Goal: Task Accomplishment & Management: Use online tool/utility

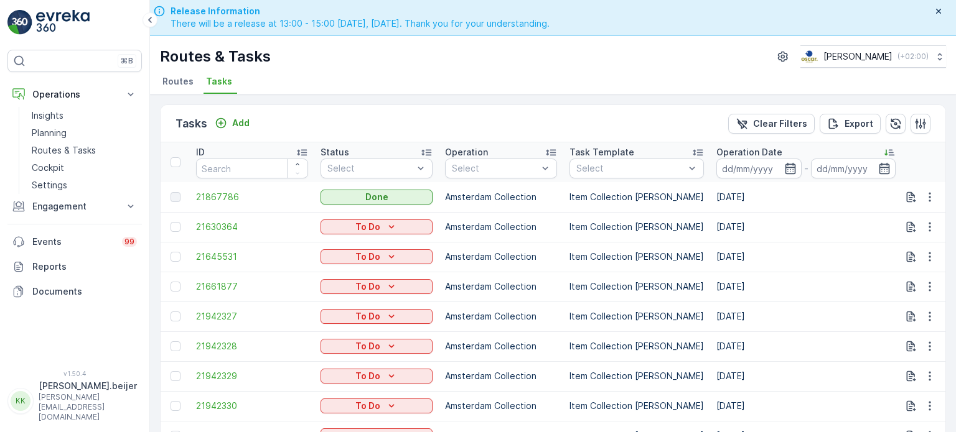
drag, startPoint x: 172, startPoint y: 85, endPoint x: 162, endPoint y: 85, distance: 9.3
click at [172, 85] on span "Routes" at bounding box center [177, 81] width 31 height 12
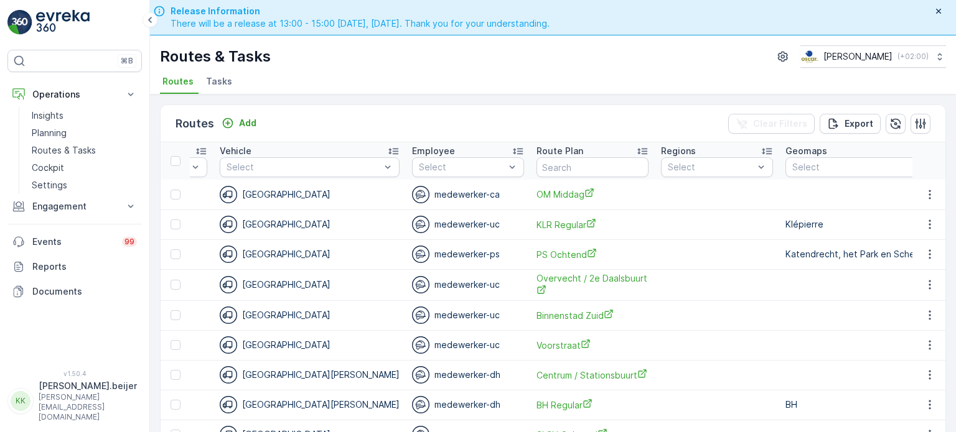
scroll to position [0, 1192]
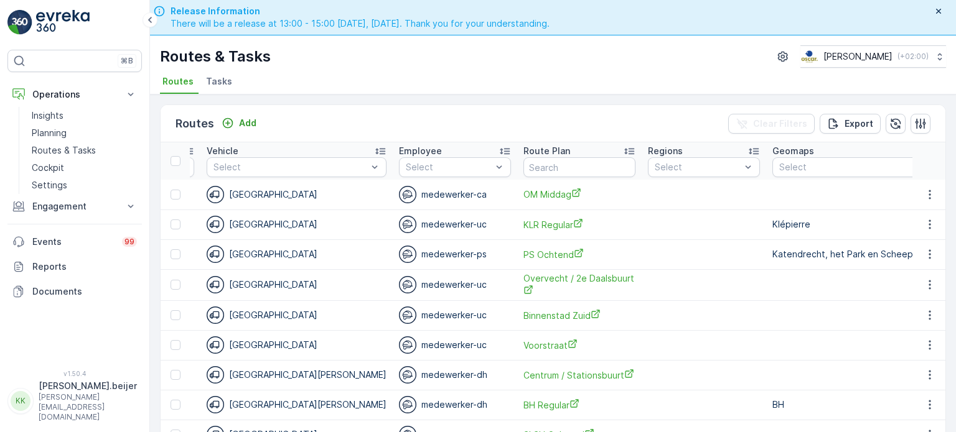
click at [214, 83] on span "Tasks" at bounding box center [219, 81] width 26 height 12
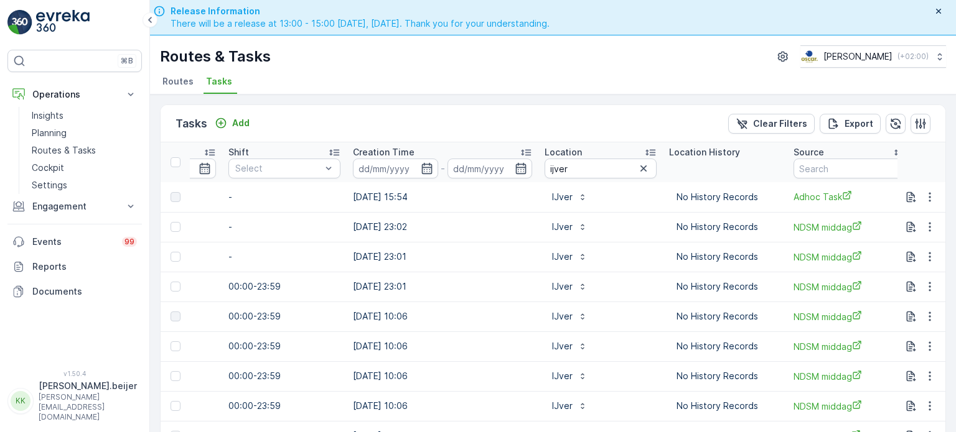
scroll to position [0, 873]
click at [562, 161] on input "ijver" at bounding box center [598, 169] width 112 height 20
type input "statiegeld"
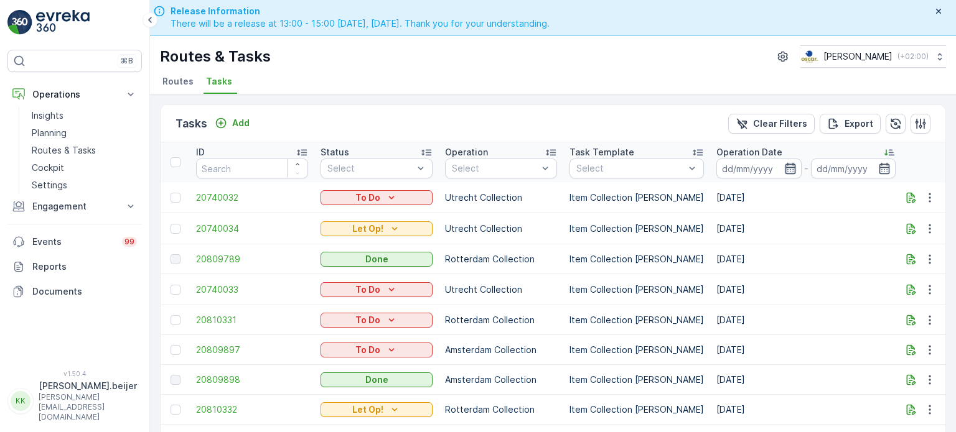
click at [785, 163] on icon "button" at bounding box center [790, 168] width 11 height 11
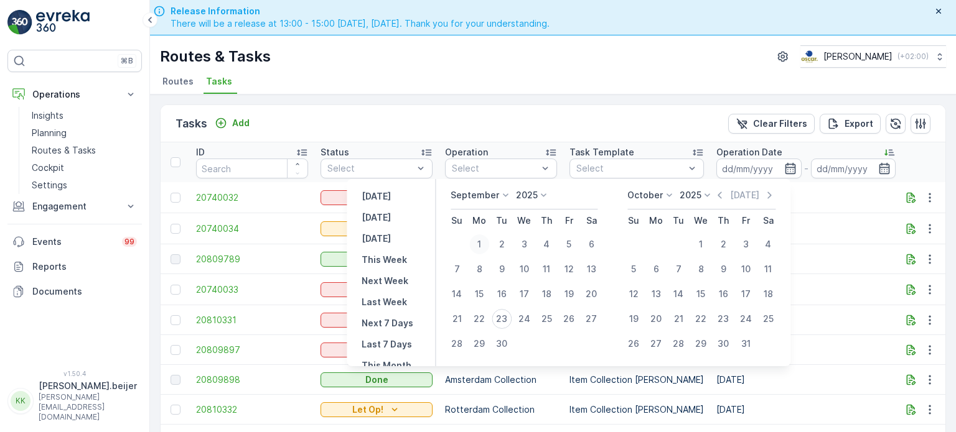
click at [478, 240] on div "1" at bounding box center [479, 245] width 20 height 20
type input "[DATE]"
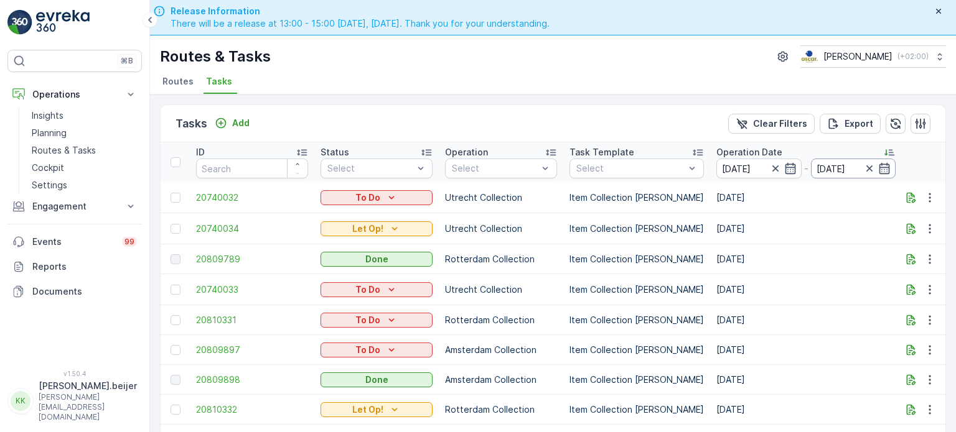
click at [862, 162] on div "[DATE]" at bounding box center [853, 169] width 85 height 20
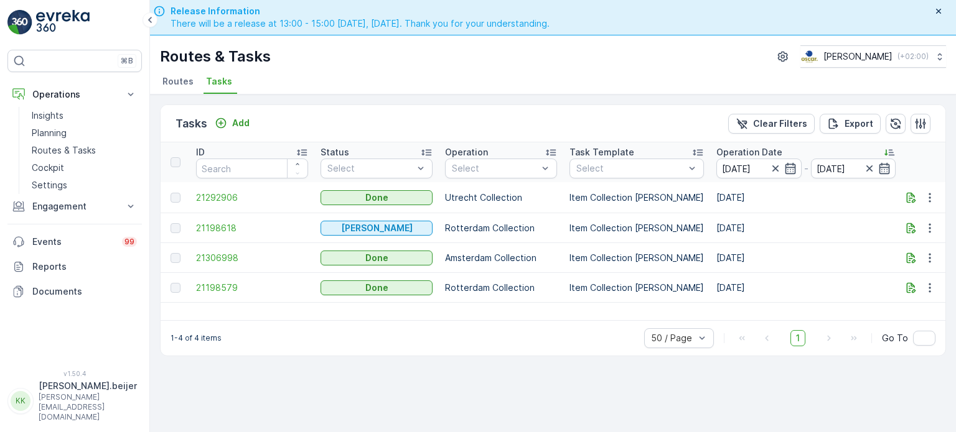
click at [879, 166] on icon "button" at bounding box center [884, 168] width 11 height 11
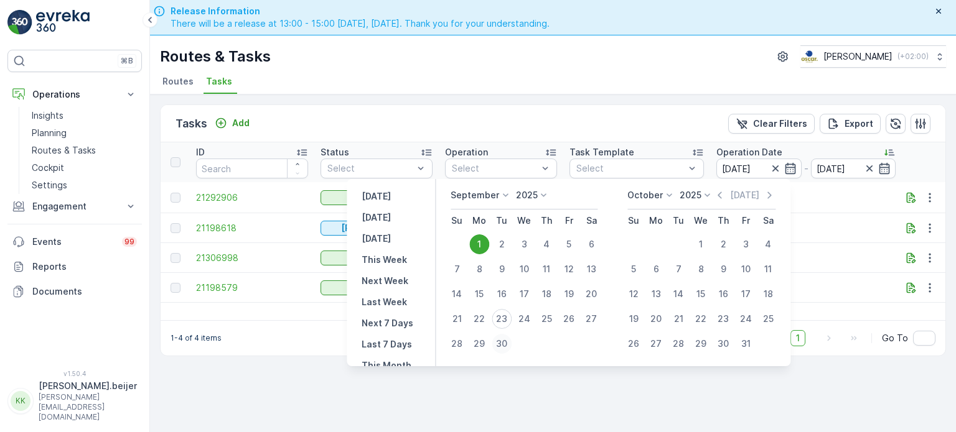
click at [500, 343] on div "30" at bounding box center [501, 344] width 20 height 20
type input "[DATE]"
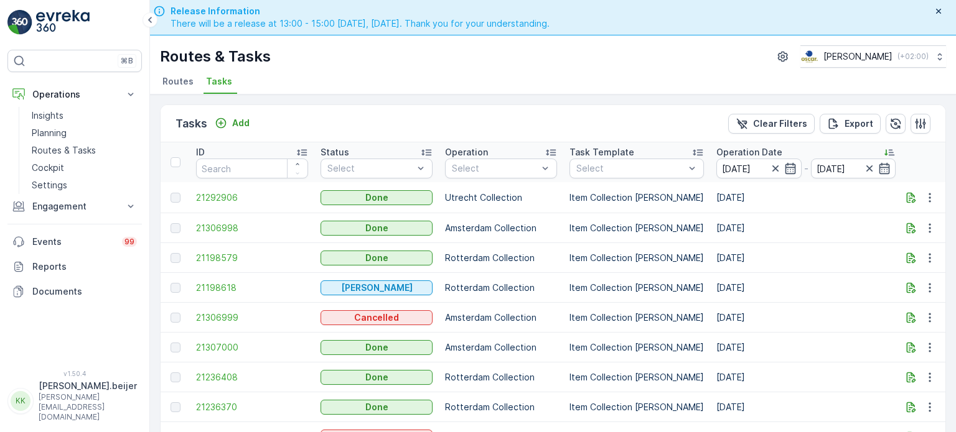
click at [883, 151] on icon at bounding box center [889, 152] width 12 height 12
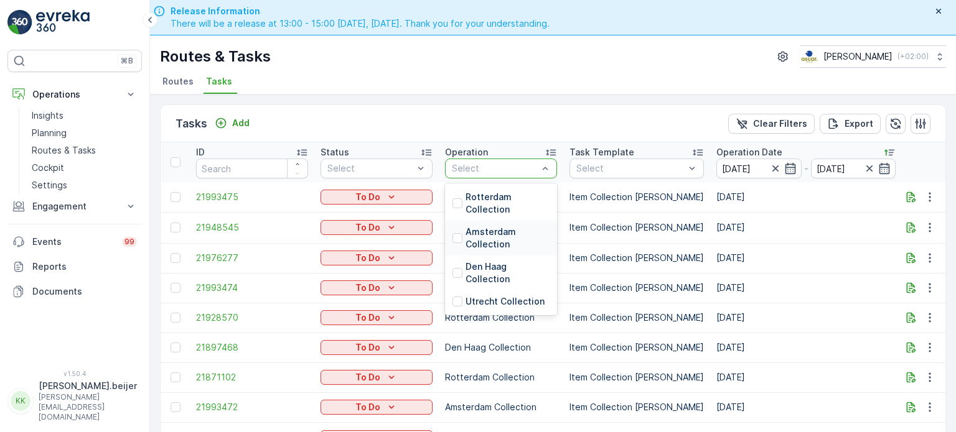
click at [488, 239] on p "Amsterdam Collection" at bounding box center [507, 238] width 84 height 25
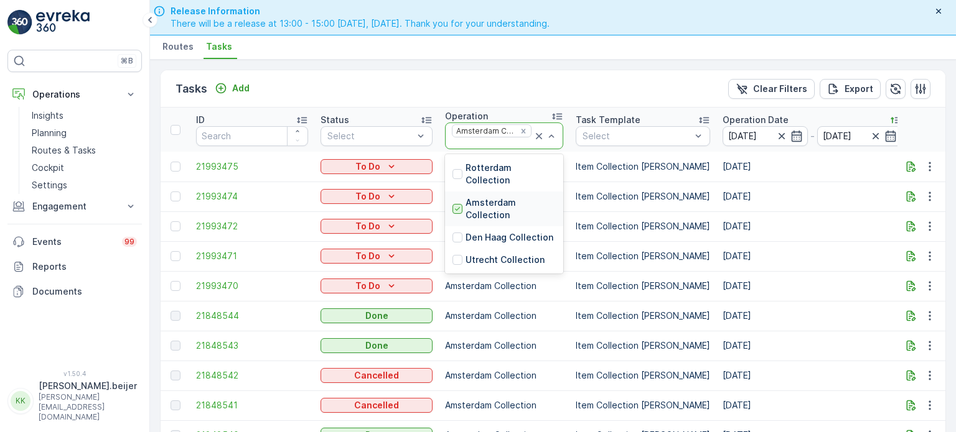
click at [460, 205] on icon at bounding box center [457, 209] width 9 height 9
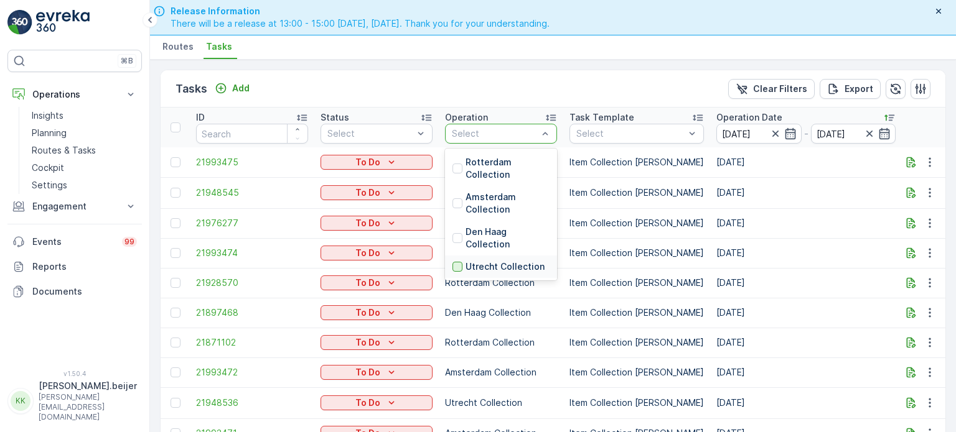
click at [460, 267] on div at bounding box center [457, 267] width 10 height 10
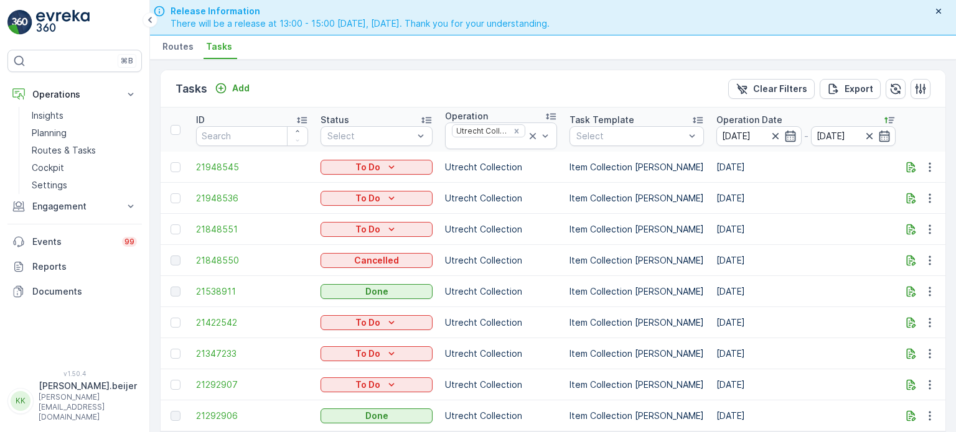
scroll to position [40, 0]
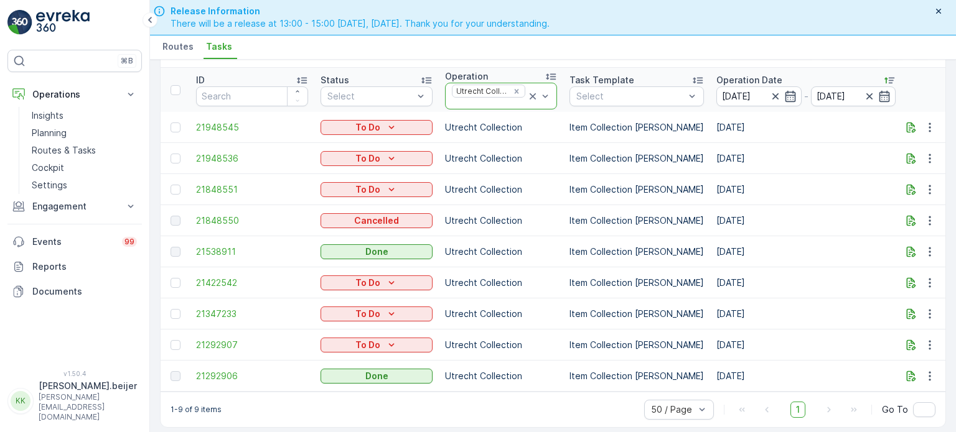
click at [533, 95] on icon at bounding box center [532, 96] width 6 height 6
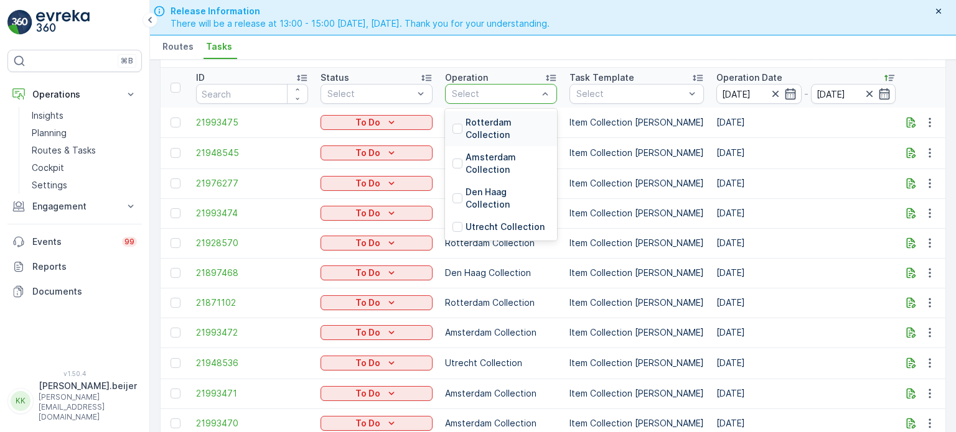
scroll to position [40, 0]
click at [467, 121] on p "Rotterdam Collection" at bounding box center [507, 128] width 84 height 25
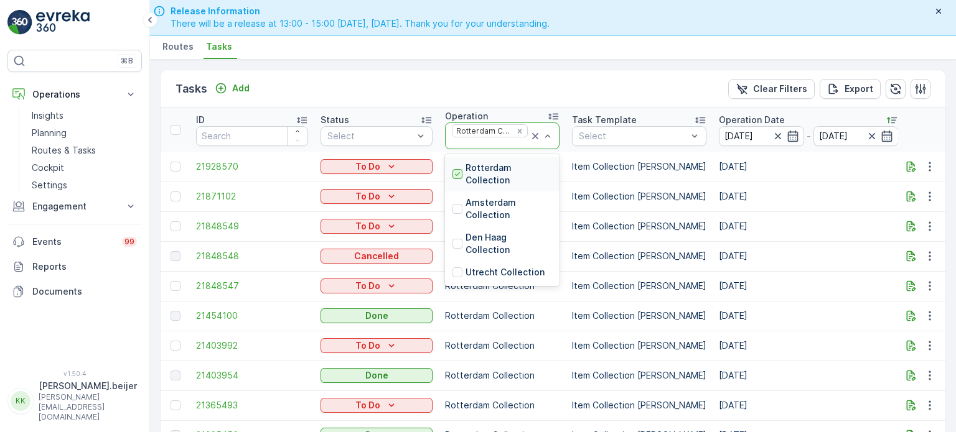
click at [458, 175] on icon at bounding box center [457, 174] width 9 height 9
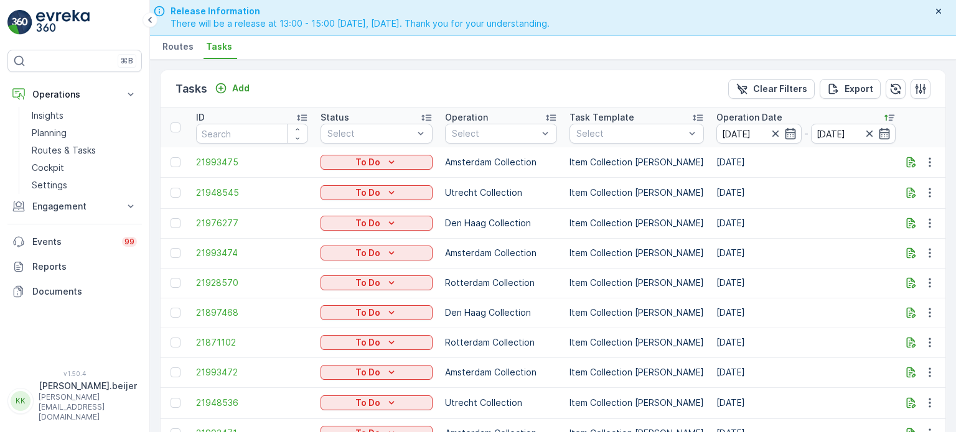
click at [473, 230] on td "Den Haag Collection" at bounding box center [501, 223] width 124 height 30
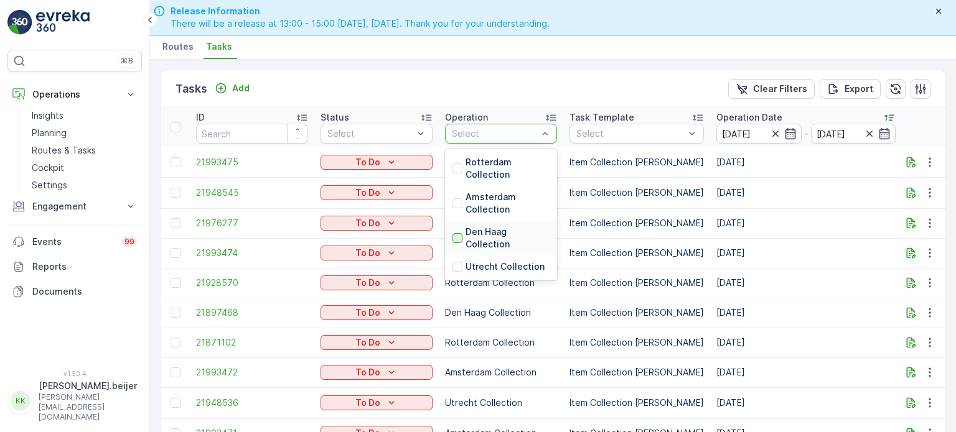
click at [459, 235] on div at bounding box center [457, 238] width 10 height 10
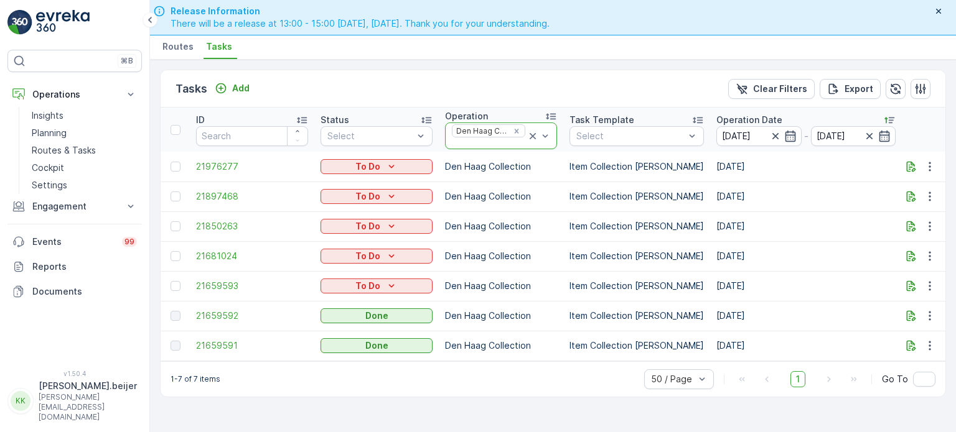
click at [533, 133] on icon at bounding box center [532, 136] width 12 height 12
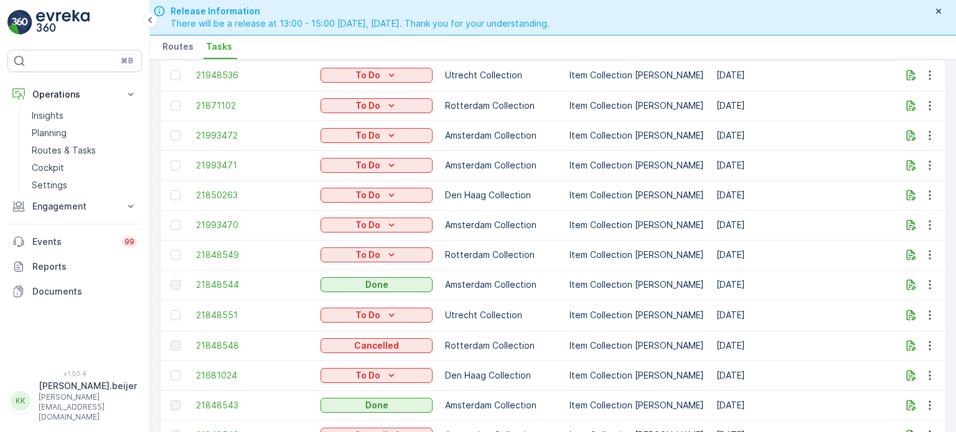
scroll to position [270, 0]
